Goal: Task Accomplishment & Management: Manage account settings

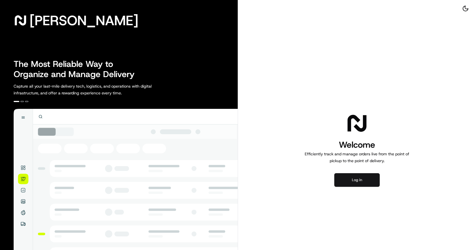
click at [356, 187] on button "Log in" at bounding box center [356, 180] width 45 height 14
